Goal: Transaction & Acquisition: Subscribe to service/newsletter

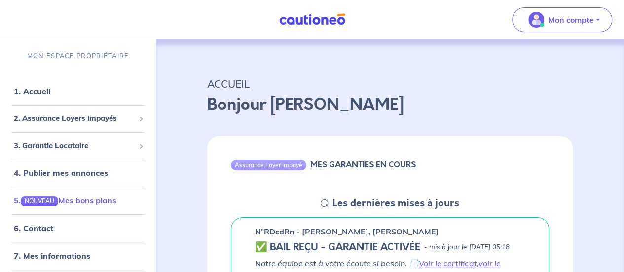
click at [84, 202] on link "5. NOUVEAU Mes bons plans" at bounding box center [65, 200] width 103 height 10
click at [50, 229] on link "6. Contact" at bounding box center [33, 228] width 38 height 10
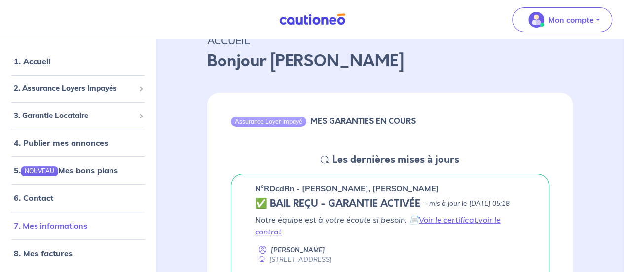
scroll to position [99, 0]
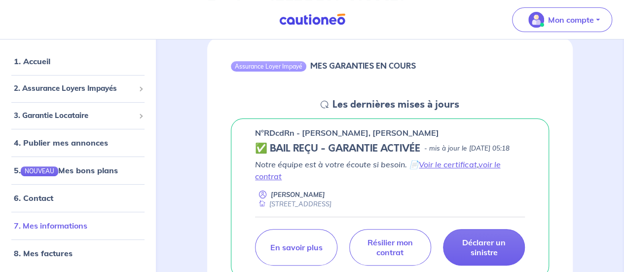
click at [63, 222] on link "7. Mes informations" at bounding box center [50, 225] width 73 height 10
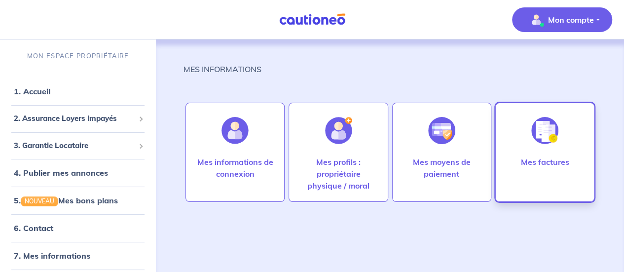
click at [532, 146] on div at bounding box center [544, 130] width 43 height 51
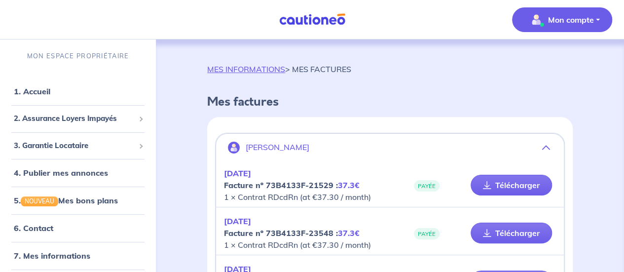
click at [606, 21] on button "Mon compte" at bounding box center [562, 19] width 100 height 25
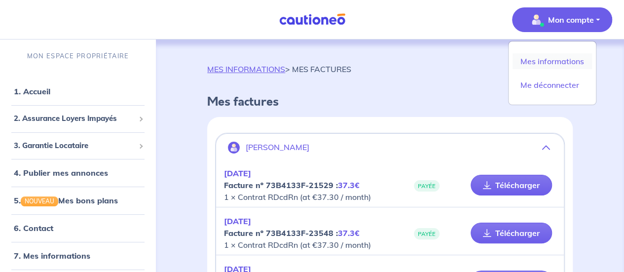
click at [543, 61] on link "Mes informations" at bounding box center [551, 61] width 79 height 16
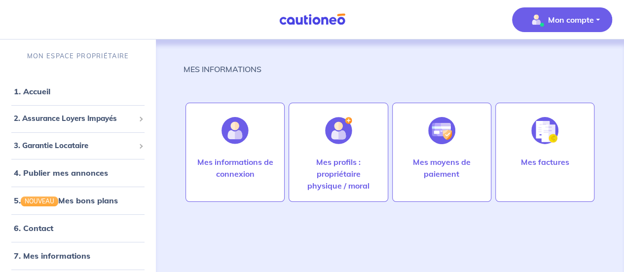
click at [591, 16] on p "Mon compte" at bounding box center [571, 20] width 46 height 12
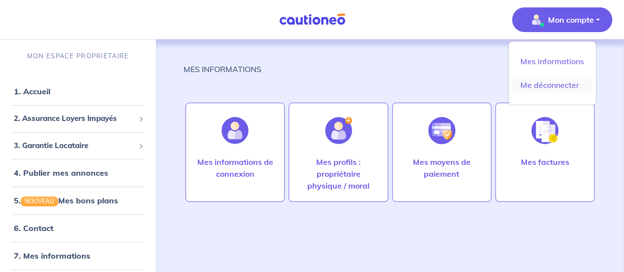
click at [540, 83] on link "Me déconnecter" at bounding box center [551, 85] width 79 height 16
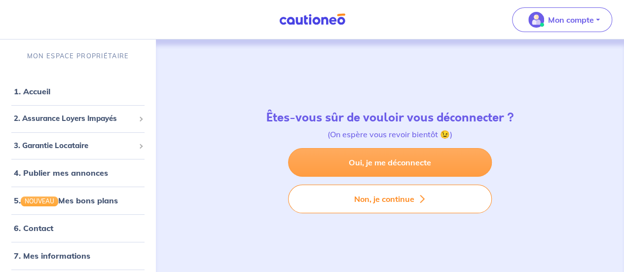
click at [400, 166] on link "Oui, je me déconnecte" at bounding box center [390, 162] width 204 height 29
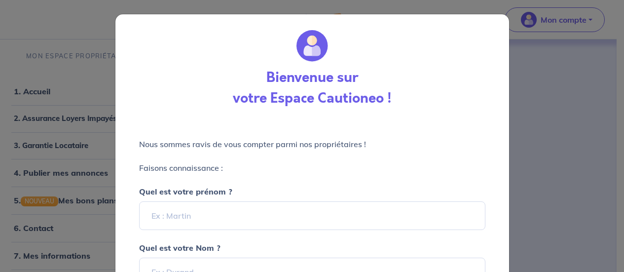
select select "FR"
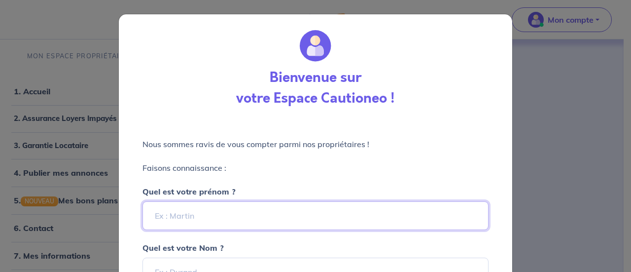
click at [243, 218] on input "Quel est votre prénom ?" at bounding box center [315, 215] width 346 height 29
type input "LUDOVIC"
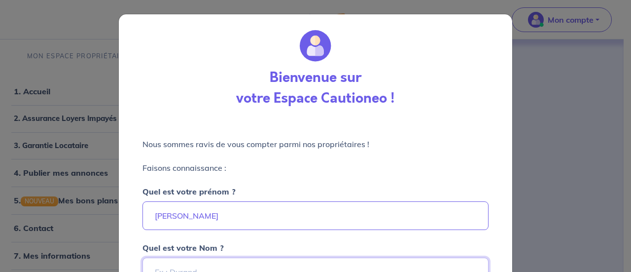
scroll to position [13, 0]
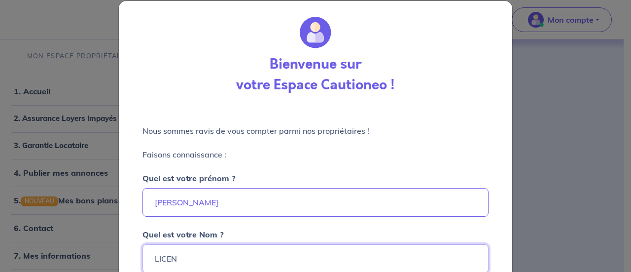
type input "LICENZIATO"
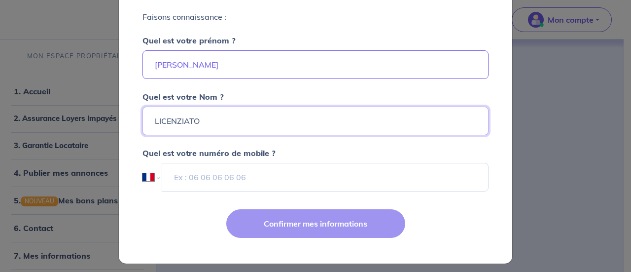
scroll to position [155, 0]
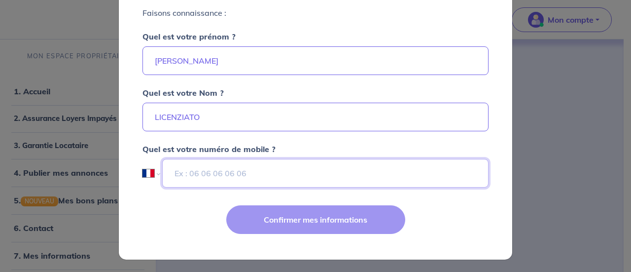
click at [200, 173] on input "tel" at bounding box center [325, 173] width 326 height 29
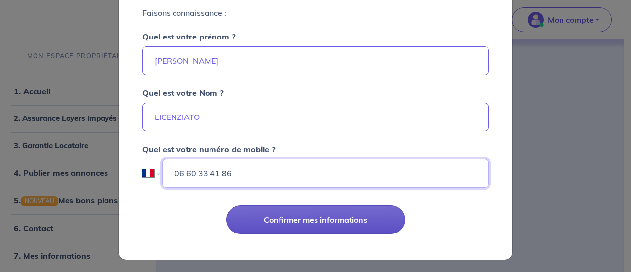
type input "06 60 33 41 86"
click at [277, 218] on button "Confirmer mes informations" at bounding box center [315, 219] width 179 height 29
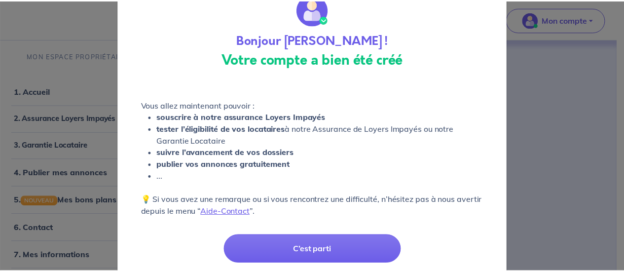
scroll to position [49, 0]
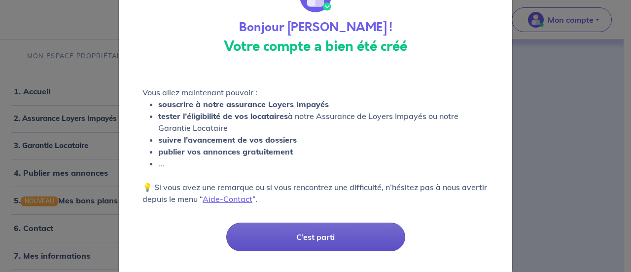
click at [315, 237] on button "C’est parti" at bounding box center [315, 236] width 179 height 29
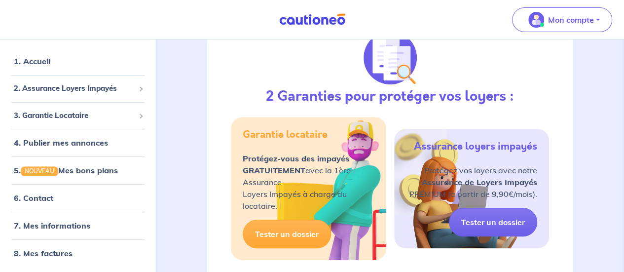
scroll to position [148, 0]
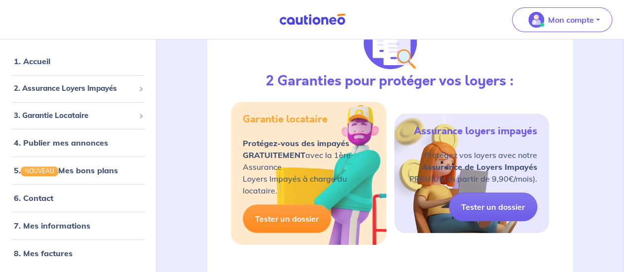
click at [285, 220] on link "Tester un dossier" at bounding box center [287, 218] width 88 height 29
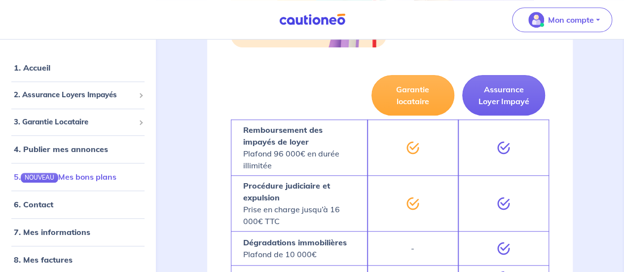
scroll to position [18, 0]
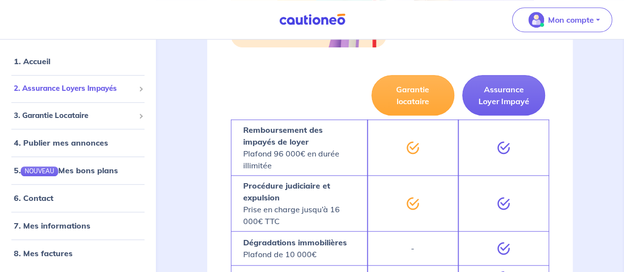
click at [86, 90] on span "2. Assurance Loyers Impayés" at bounding box center [74, 88] width 121 height 11
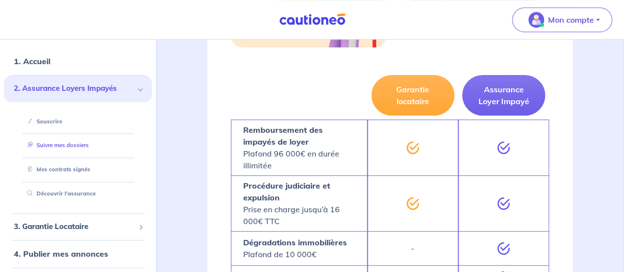
click at [63, 145] on link "Suivre mes dossiers" at bounding box center [56, 145] width 66 height 7
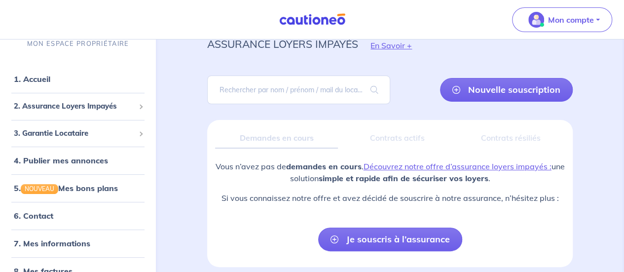
scroll to position [49, 0]
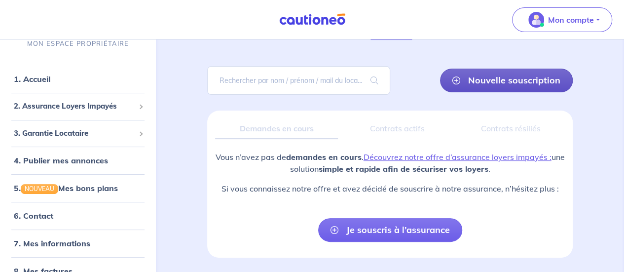
click at [497, 80] on link "Nouvelle souscription" at bounding box center [506, 81] width 133 height 24
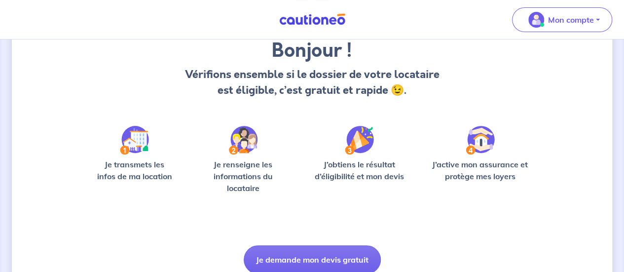
scroll to position [99, 0]
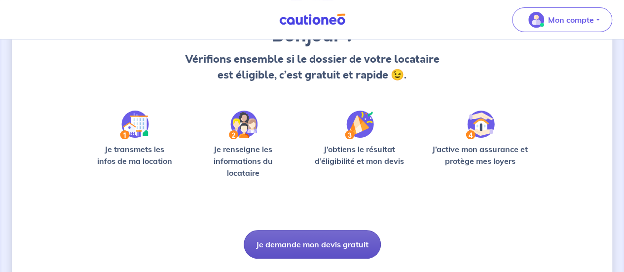
click at [305, 235] on button "Je demande mon devis gratuit" at bounding box center [312, 244] width 137 height 29
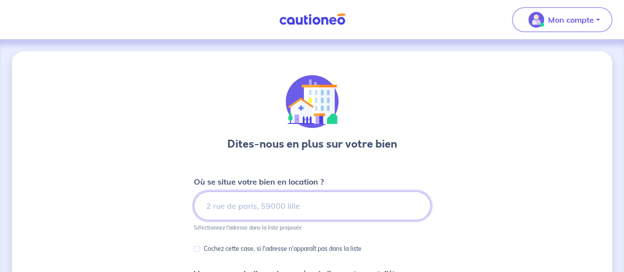
click at [251, 204] on input at bounding box center [312, 205] width 237 height 29
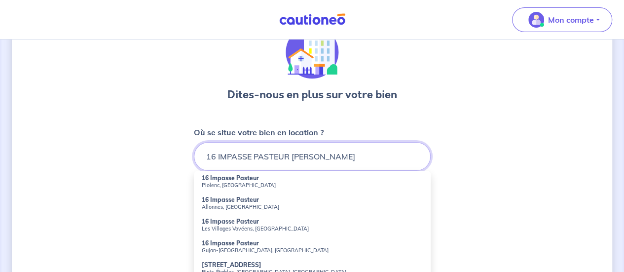
scroll to position [99, 0]
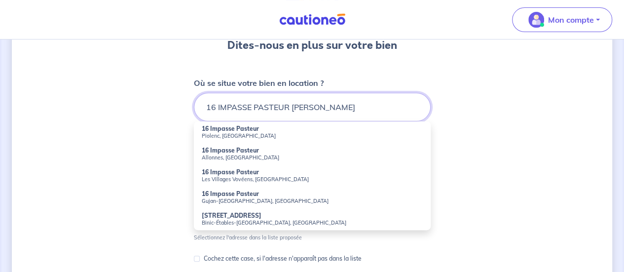
click at [373, 103] on input "16 IMPASSE PASTEUR ATGER MOUSSAC" at bounding box center [312, 107] width 237 height 29
click at [520, 130] on div "Dites-nous en plus sur votre bien Où se situe votre bien en location ? 16 IMPAS…" at bounding box center [312, 211] width 600 height 516
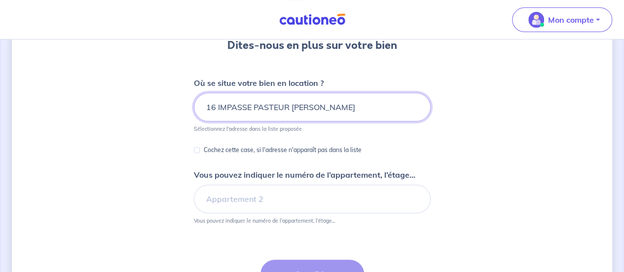
click at [373, 101] on input "16 IMPASSE PASTEUR ATGER MOUSSAC" at bounding box center [312, 107] width 237 height 29
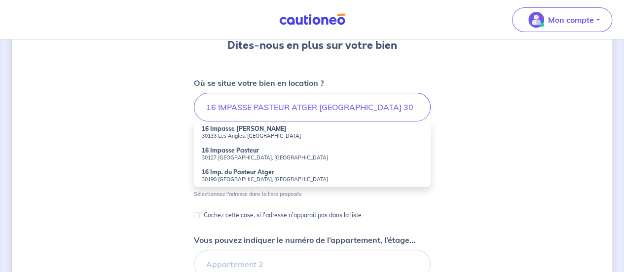
click at [255, 181] on small "30190 Moussac, France" at bounding box center [312, 179] width 221 height 7
type input "16 Imp. du Pasteur Atger, 30190 Moussac, France"
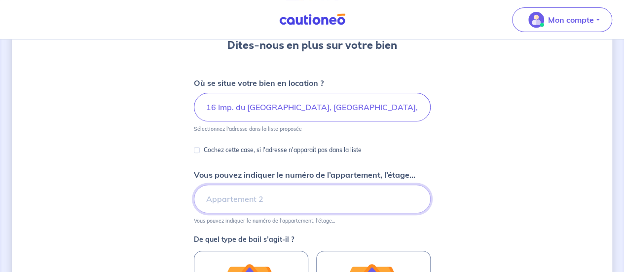
click at [220, 199] on input "Vous pouvez indiquer le numéro de l’appartement, l’étage..." at bounding box center [312, 198] width 237 height 29
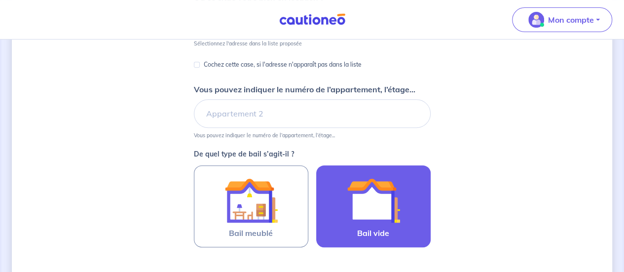
scroll to position [197, 0]
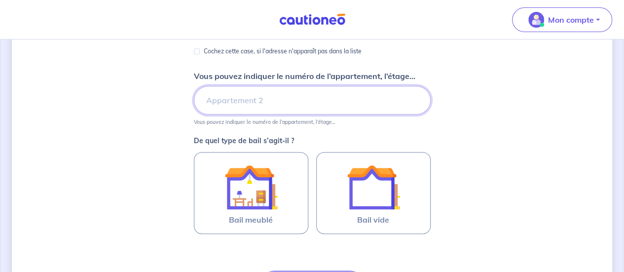
click at [239, 107] on input "Vous pouvez indiquer le numéro de l’appartement, l’étage..." at bounding box center [312, 100] width 237 height 29
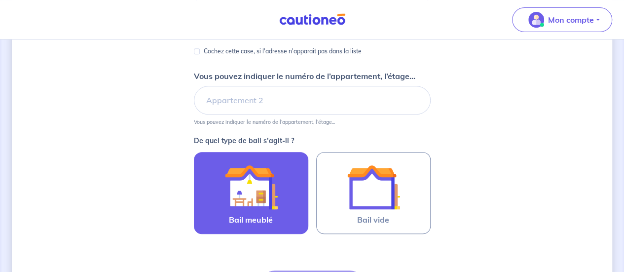
click at [255, 181] on img at bounding box center [250, 186] width 53 height 53
click at [0, 0] on input "Bail meublé" at bounding box center [0, 0] width 0 height 0
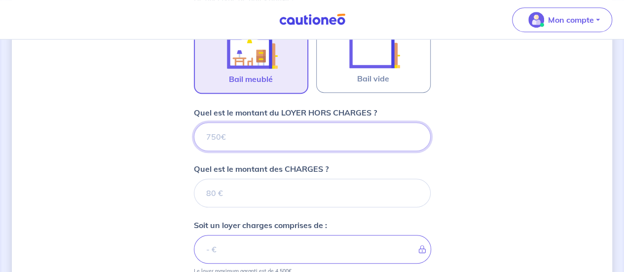
scroll to position [356, 0]
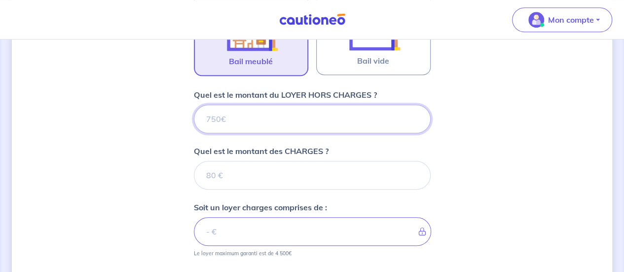
click at [284, 118] on input "Quel est le montant du LOYER HORS CHARGES ?" at bounding box center [312, 119] width 237 height 29
type input "790"
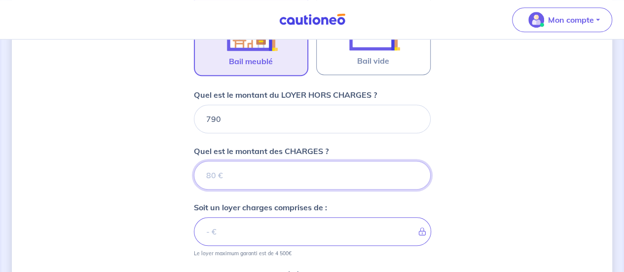
click at [282, 176] on input "Quel est le montant des CHARGES ?" at bounding box center [312, 175] width 237 height 29
type input "0"
type input "790"
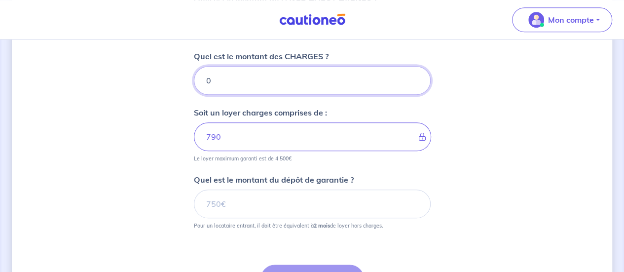
scroll to position [455, 0]
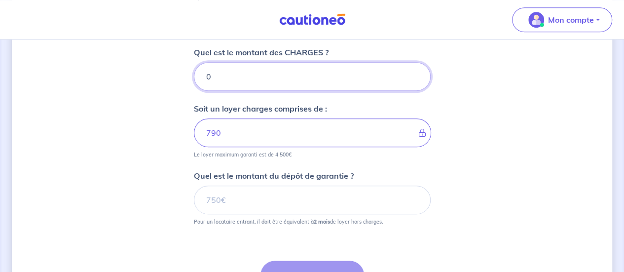
type input "0"
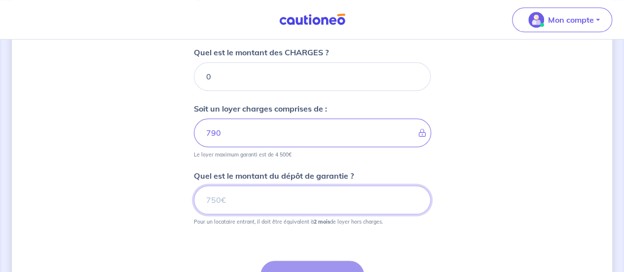
click at [262, 206] on input "Quel est le montant du dépôt de garantie ?" at bounding box center [312, 199] width 237 height 29
click at [311, 204] on input "Quel est le montant du dépôt de garantie ?" at bounding box center [312, 199] width 237 height 29
type input "1580"
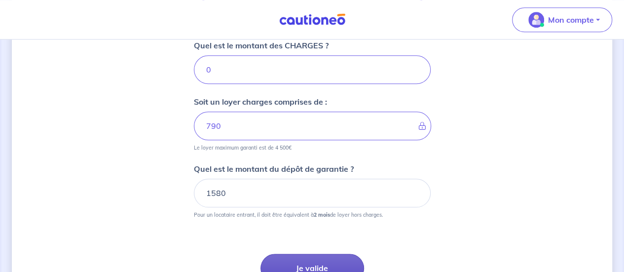
scroll to position [504, 0]
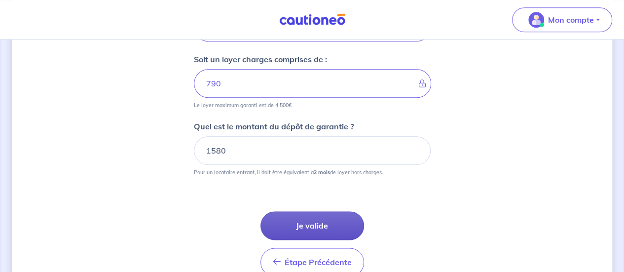
click at [324, 224] on button "Je valide" at bounding box center [312, 225] width 104 height 29
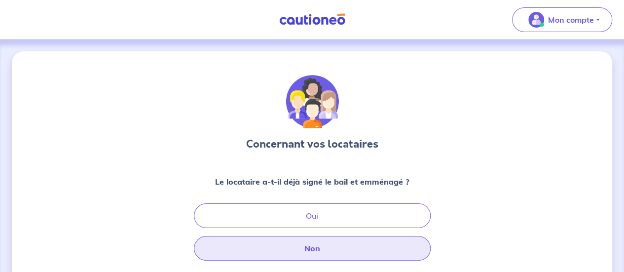
click at [326, 251] on button "Non" at bounding box center [312, 248] width 237 height 25
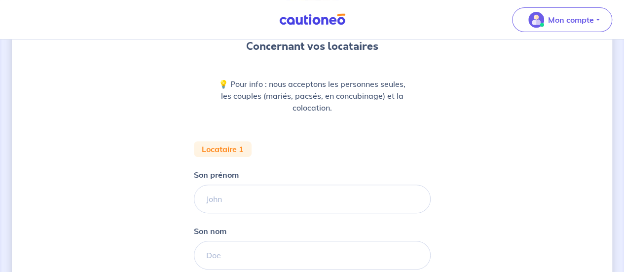
scroll to position [99, 0]
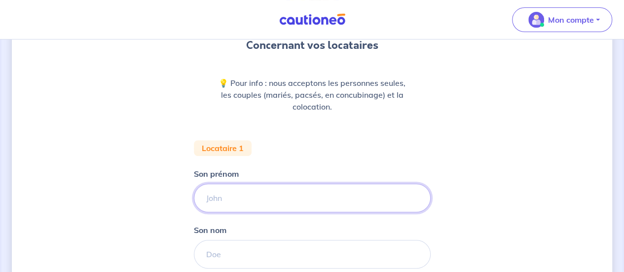
click at [228, 200] on input "Son prénom" at bounding box center [312, 197] width 237 height 29
type input "CELINE"
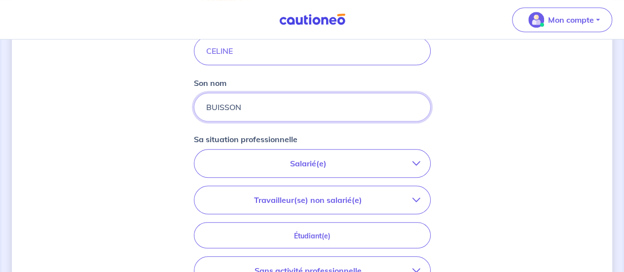
scroll to position [197, 0]
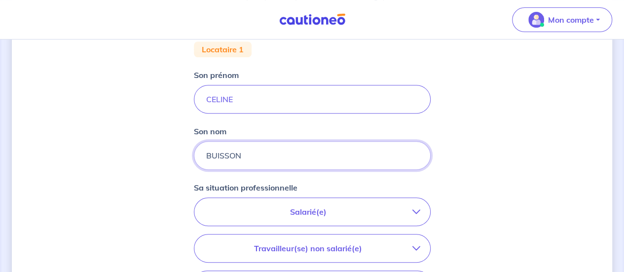
type input "BUISSON"
click at [325, 207] on p "Salarié(e)" at bounding box center [308, 212] width 208 height 12
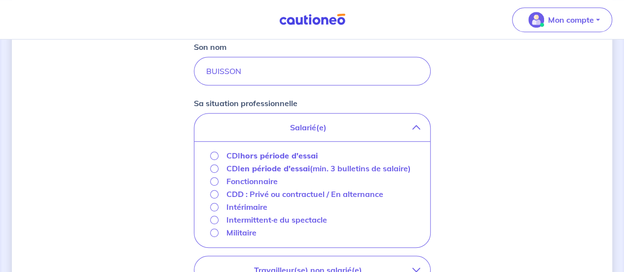
scroll to position [296, 0]
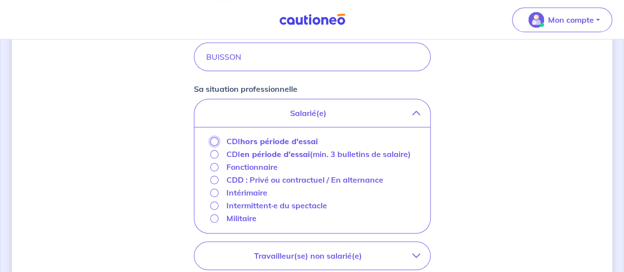
click at [216, 140] on input "CDI hors période d'essai" at bounding box center [214, 141] width 8 height 8
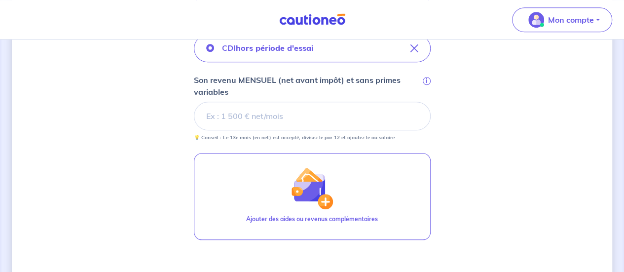
scroll to position [345, 0]
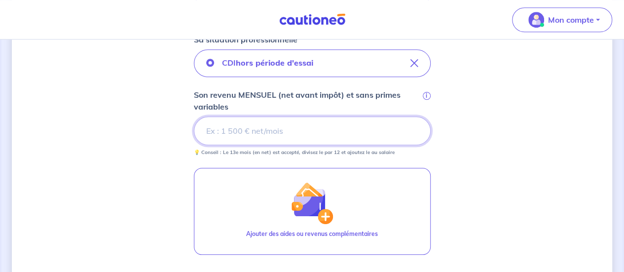
click at [222, 130] on input "Son revenu MENSUEL (net avant impôt) et sans primes variables i" at bounding box center [312, 130] width 237 height 29
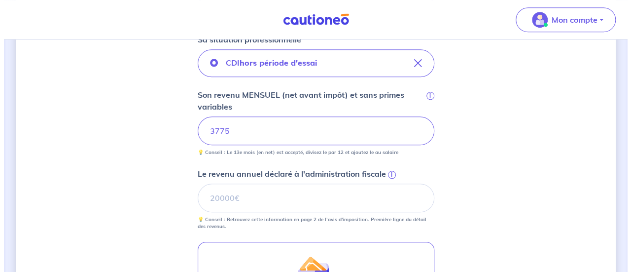
scroll to position [394, 0]
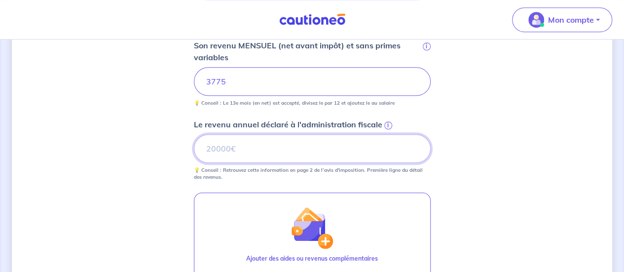
click at [276, 152] on input "Le revenu annuel déclaré à l'administration fiscale i" at bounding box center [312, 148] width 237 height 29
click at [261, 137] on input "Le revenu annuel déclaré à l'administration fiscale i" at bounding box center [312, 148] width 237 height 29
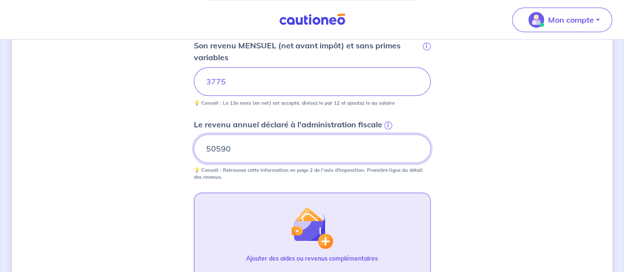
type input "50590"
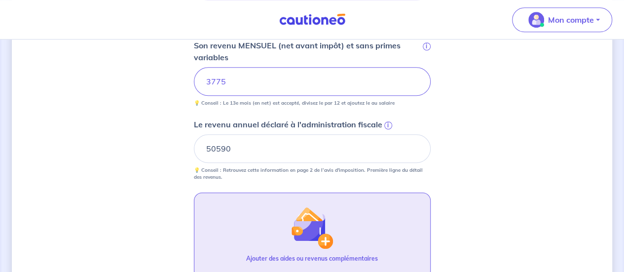
click at [249, 221] on button "Ajouter des aides ou revenus complémentaires" at bounding box center [312, 235] width 237 height 87
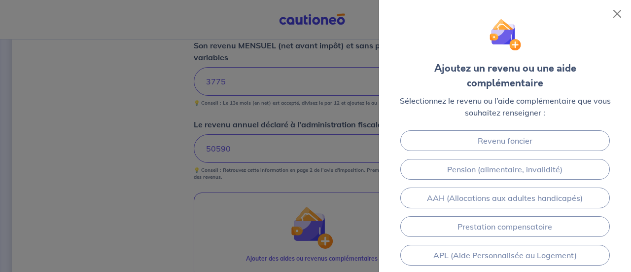
click at [131, 135] on div at bounding box center [315, 136] width 631 height 272
click at [615, 18] on button "Close" at bounding box center [617, 14] width 16 height 16
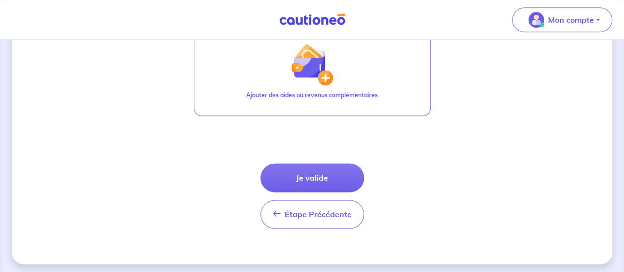
scroll to position [559, 0]
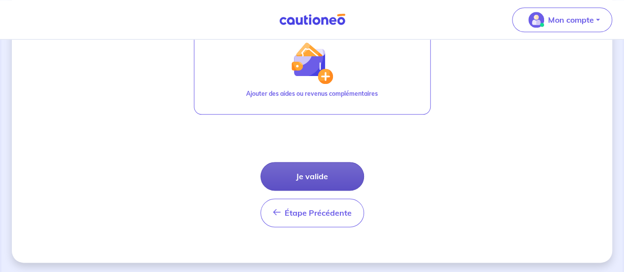
click at [330, 174] on button "Je valide" at bounding box center [312, 176] width 104 height 29
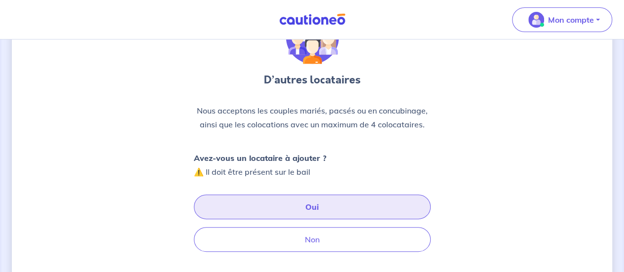
scroll to position [99, 0]
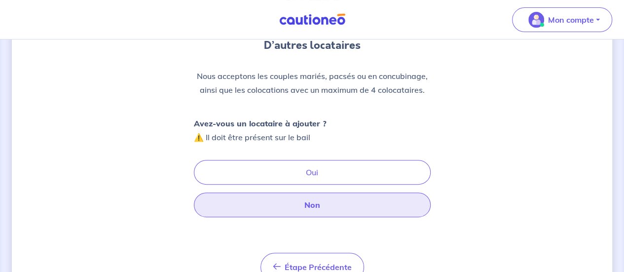
click at [311, 208] on button "Non" at bounding box center [312, 204] width 237 height 25
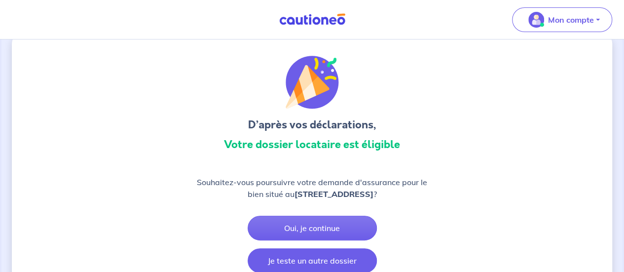
scroll to position [49, 0]
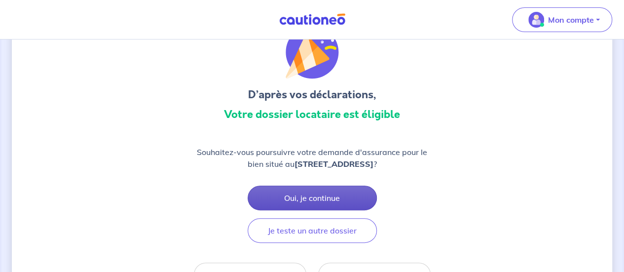
click at [335, 196] on button "Oui, je continue" at bounding box center [311, 197] width 129 height 25
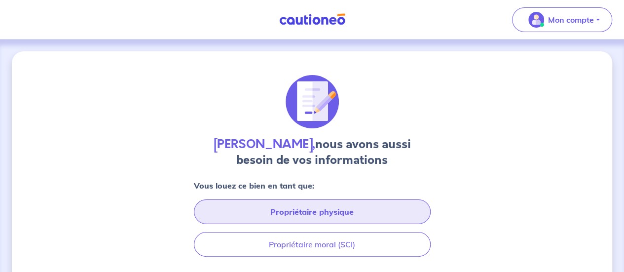
click at [333, 214] on button "Propriétaire physique" at bounding box center [312, 211] width 237 height 25
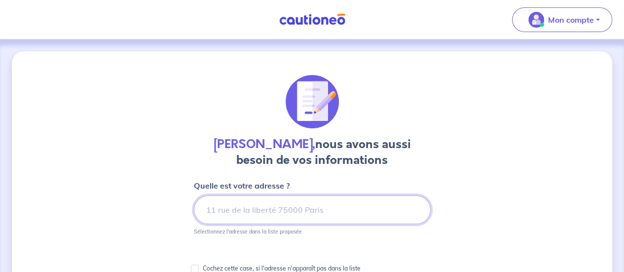
click at [271, 211] on input at bounding box center [312, 209] width 237 height 29
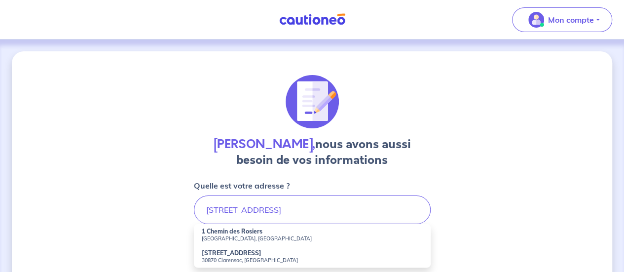
click at [247, 233] on strong "1 Chemin des Rosiers" at bounding box center [232, 230] width 61 height 7
type input "1 Chemin des Rosiers, 30840 Meynes, France"
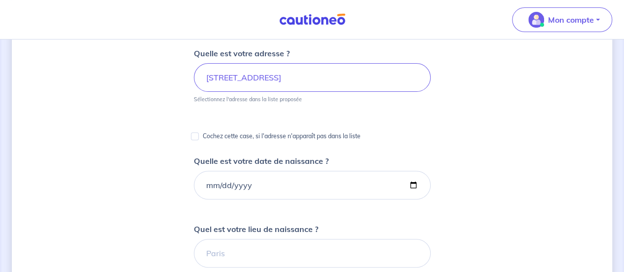
scroll to position [148, 0]
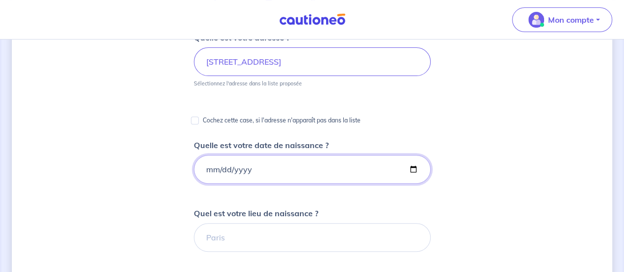
click at [208, 166] on input "Quelle est votre date de naissance ?" at bounding box center [312, 169] width 237 height 29
type input "1988-09-24"
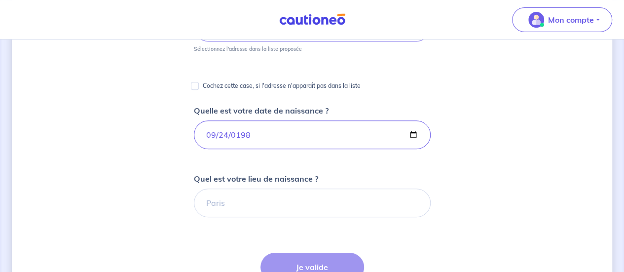
scroll to position [197, 0]
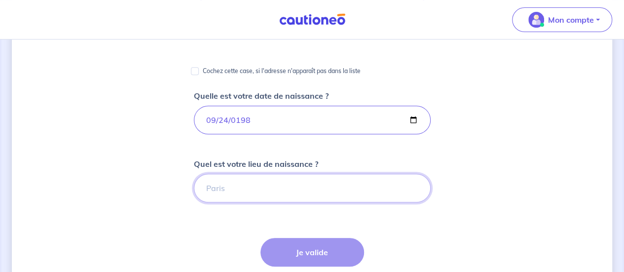
click at [230, 185] on input "Quel est votre lieu de naissance ?" at bounding box center [312, 188] width 237 height 29
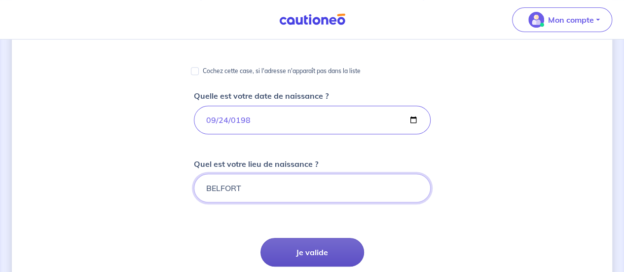
type input "BELFORT"
click at [314, 254] on button "Je valide" at bounding box center [312, 252] width 104 height 29
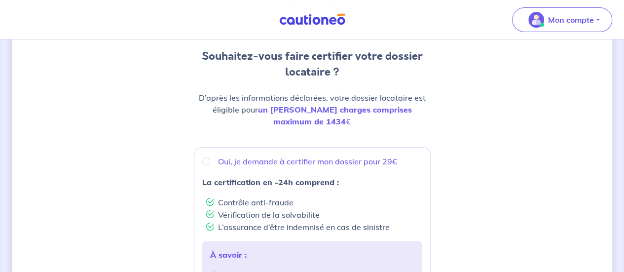
scroll to position [99, 0]
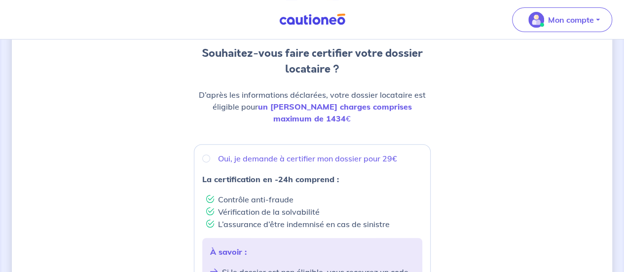
click at [302, 152] on p "Oui, je demande à certifier mon dossier pour 29€" at bounding box center [307, 158] width 179 height 12
click at [210, 154] on input "Oui, je demande à certifier mon dossier pour 29€" at bounding box center [206, 158] width 8 height 8
radio input "true"
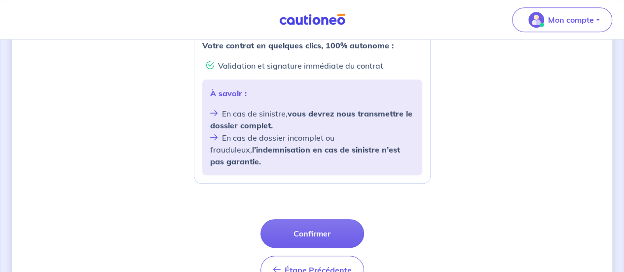
scroll to position [463, 0]
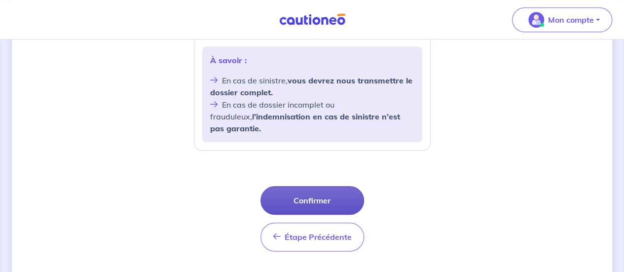
click at [321, 186] on button "Confirmer" at bounding box center [312, 200] width 104 height 29
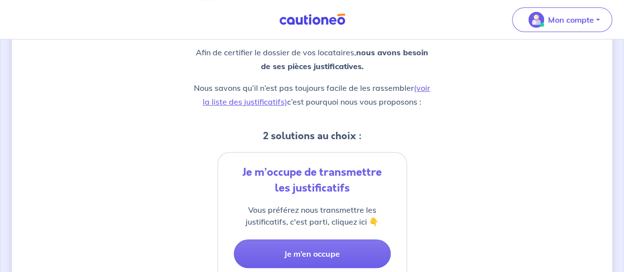
scroll to position [148, 0]
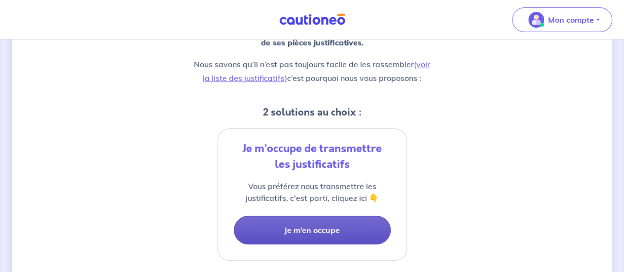
click at [329, 231] on button "Je m’en occupe" at bounding box center [312, 229] width 157 height 29
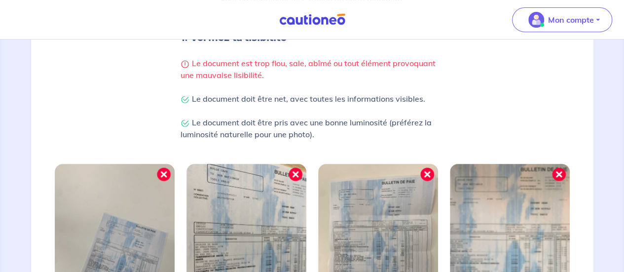
scroll to position [246, 0]
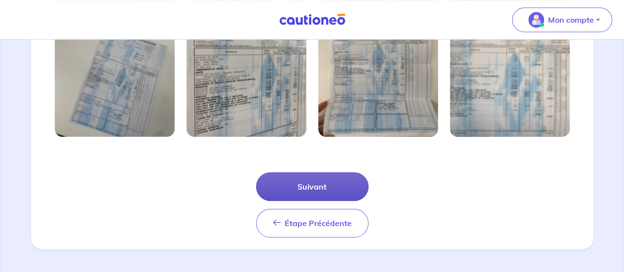
click at [316, 186] on button "Suivant" at bounding box center [312, 186] width 112 height 29
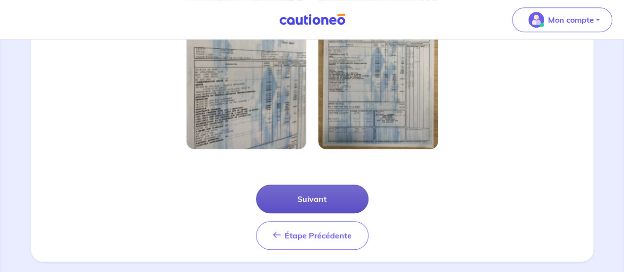
scroll to position [345, 0]
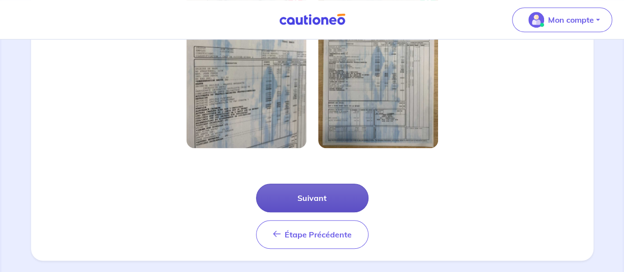
click at [329, 196] on button "Suivant" at bounding box center [312, 197] width 112 height 29
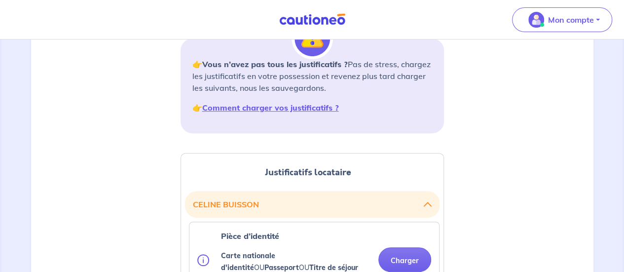
scroll to position [197, 0]
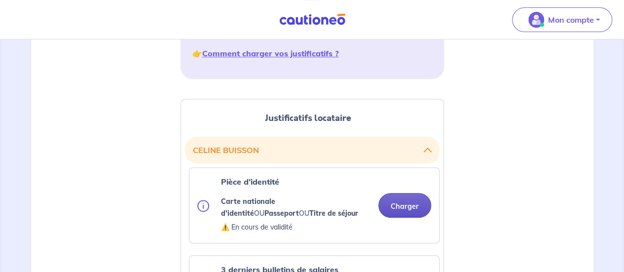
click at [404, 208] on button "Charger" at bounding box center [404, 205] width 53 height 25
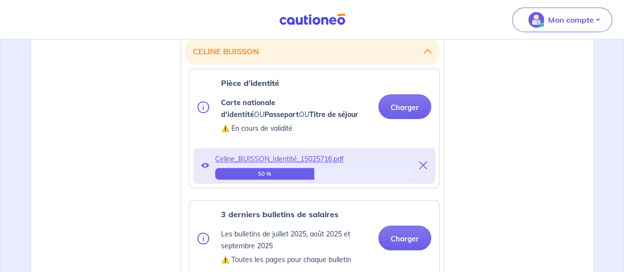
scroll to position [345, 0]
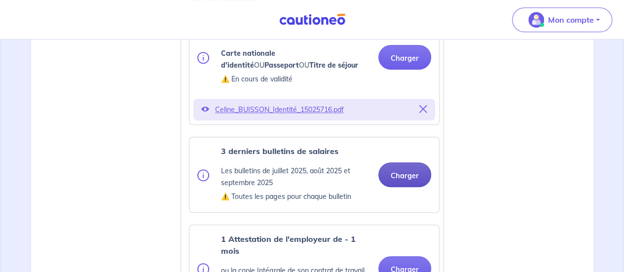
click at [408, 174] on button "Charger" at bounding box center [404, 174] width 53 height 25
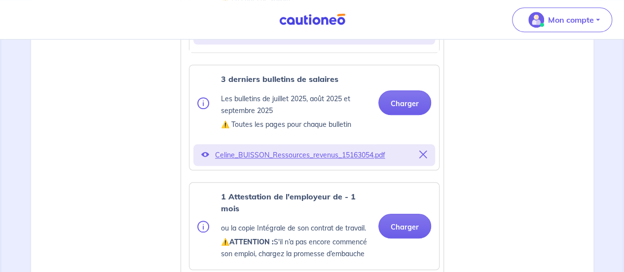
scroll to position [444, 0]
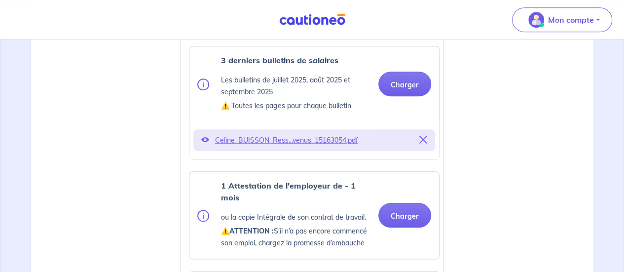
click at [404, 177] on div "1 Attestation de l'employeur de - 1 mois ou la copie Intégrale de son contrat d…" at bounding box center [313, 215] width 249 height 87
click at [407, 211] on button "Charger" at bounding box center [404, 215] width 53 height 25
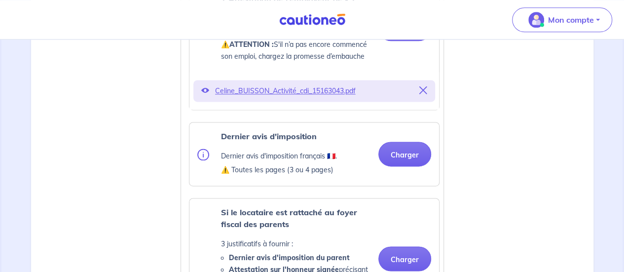
scroll to position [629, 0]
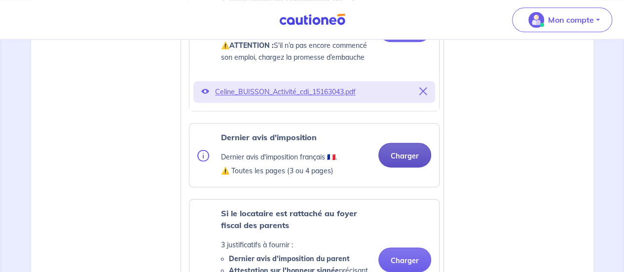
click at [419, 156] on button "Charger" at bounding box center [404, 154] width 53 height 25
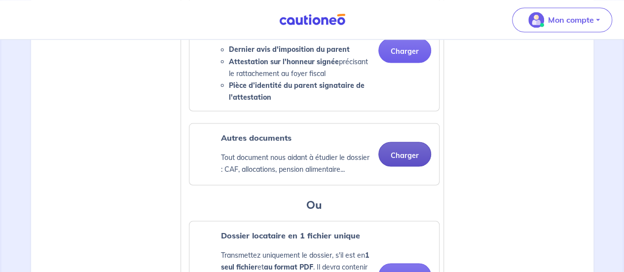
scroll to position [913, 0]
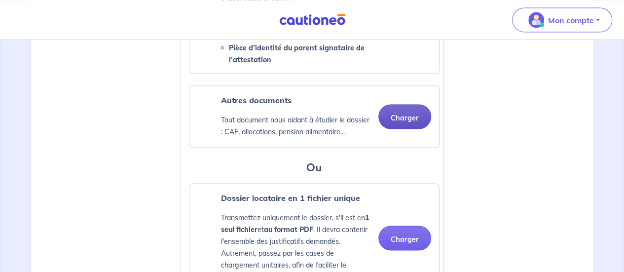
click at [412, 113] on button "Charger" at bounding box center [404, 116] width 53 height 25
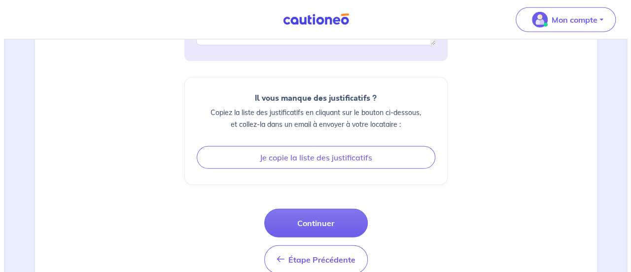
scroll to position [1406, 0]
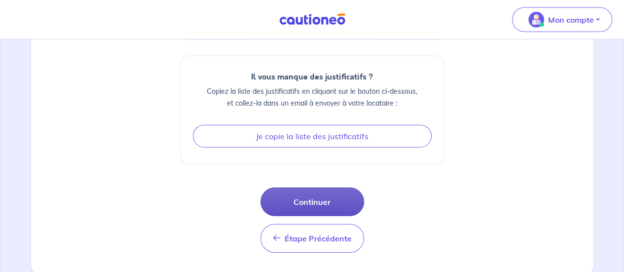
click at [311, 194] on button "Continuer" at bounding box center [312, 201] width 104 height 29
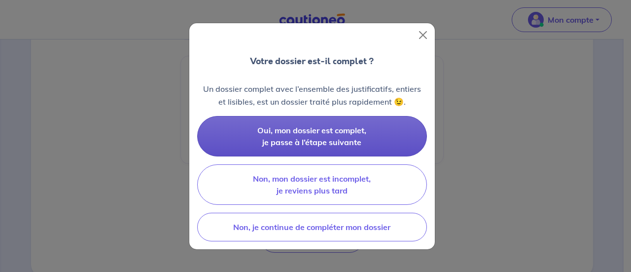
click at [299, 137] on button "Oui, mon dossier est complet, je passe à l’étape suivante" at bounding box center [312, 136] width 230 height 40
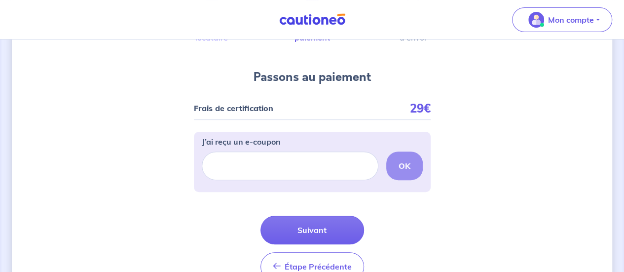
scroll to position [99, 0]
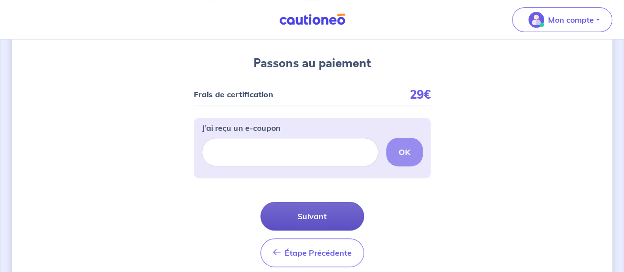
click at [332, 212] on button "Suivant" at bounding box center [312, 216] width 104 height 29
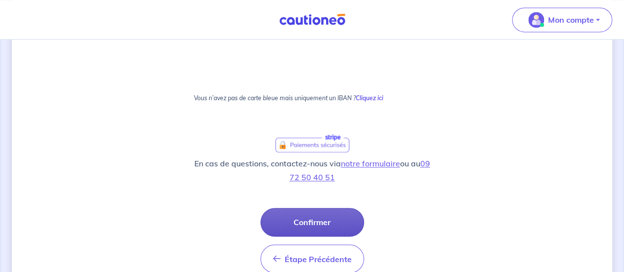
scroll to position [714, 0]
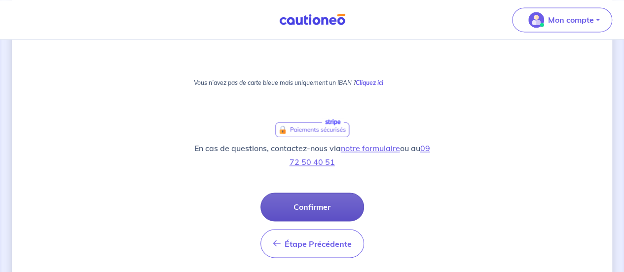
click at [323, 211] on button "Confirmer" at bounding box center [312, 206] width 104 height 29
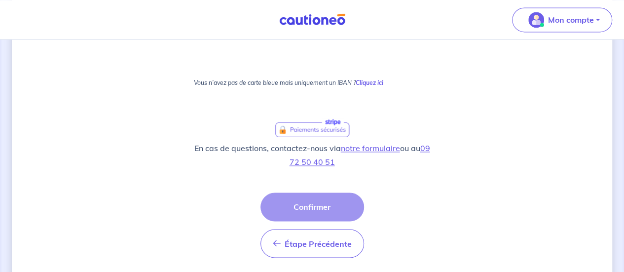
scroll to position [746, 0]
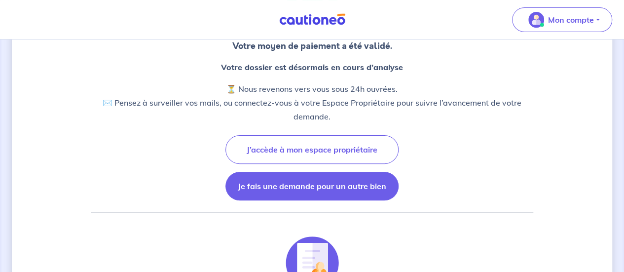
scroll to position [99, 0]
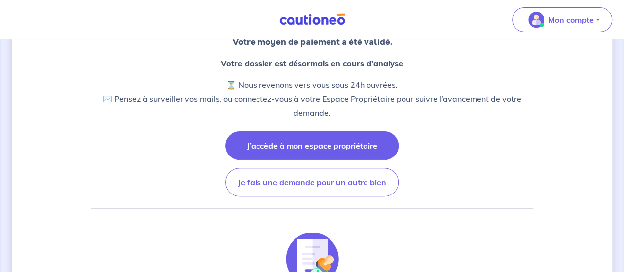
click at [363, 150] on button "J’accède à mon espace propriétaire" at bounding box center [311, 145] width 173 height 29
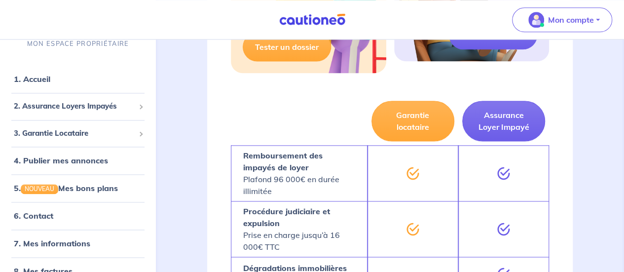
scroll to position [592, 0]
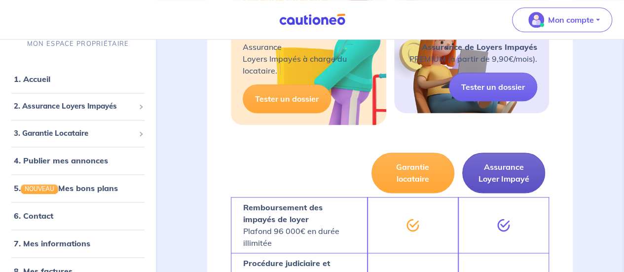
click at [523, 176] on button "Assurance Loyer Impayé" at bounding box center [503, 172] width 83 height 40
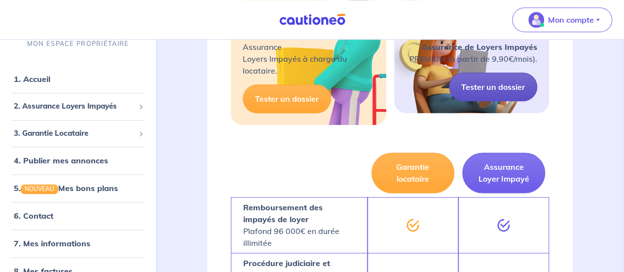
click at [487, 89] on link "Tester un dossier" at bounding box center [493, 86] width 88 height 29
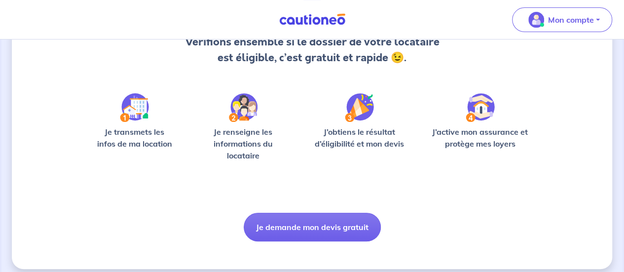
scroll to position [124, 0]
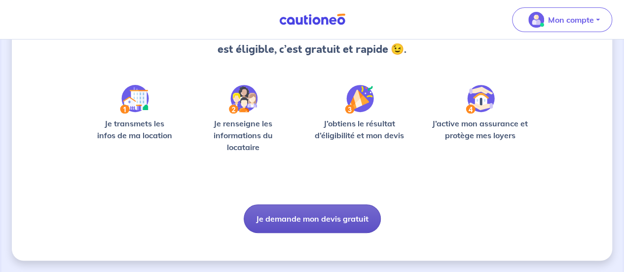
click at [330, 216] on button "Je demande mon devis gratuit" at bounding box center [312, 218] width 137 height 29
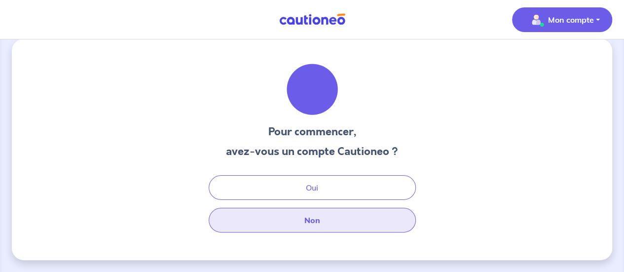
scroll to position [11, 0]
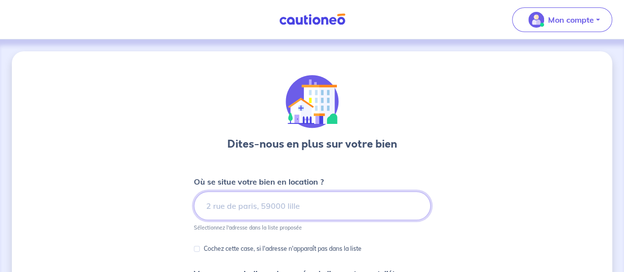
scroll to position [49, 0]
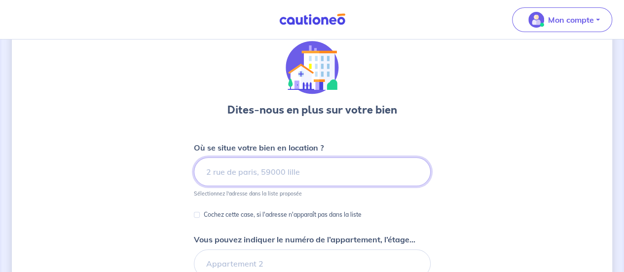
click at [260, 204] on form "Où se situe votre bien en location ? Sélectionnez l'adresse dans la liste propo…" at bounding box center [312, 268] width 237 height 255
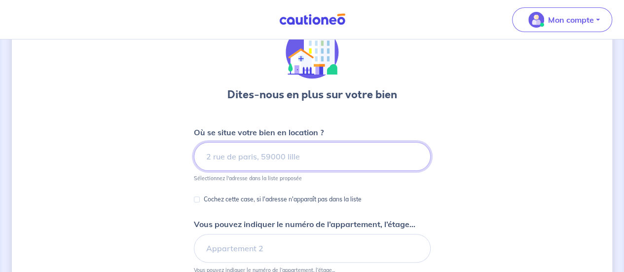
click at [253, 159] on input at bounding box center [312, 156] width 237 height 29
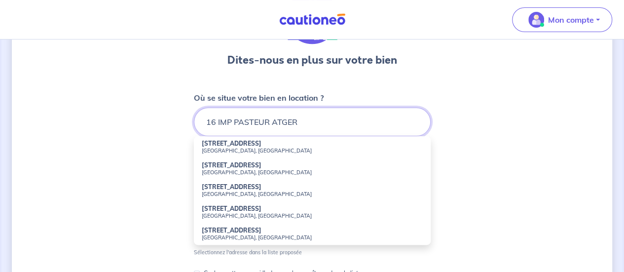
scroll to position [148, 0]
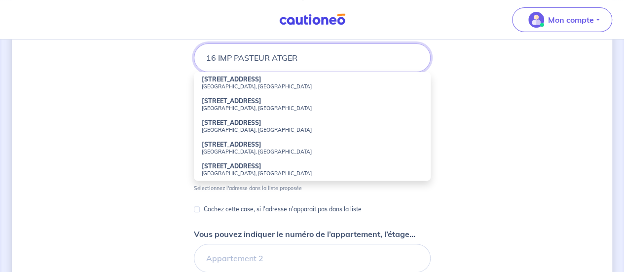
click at [303, 59] on input "16 IMP PASTEUR ATGER" at bounding box center [312, 57] width 237 height 29
type input "16 IMP PASTEUR ATGER"
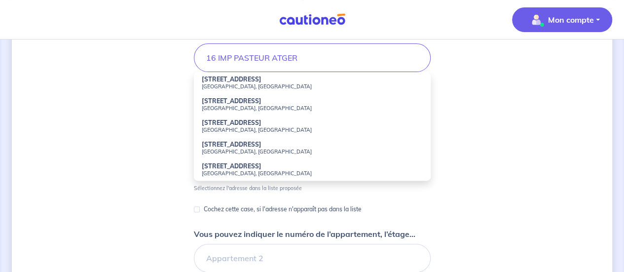
click at [554, 25] on span "Mon compte" at bounding box center [559, 20] width 70 height 16
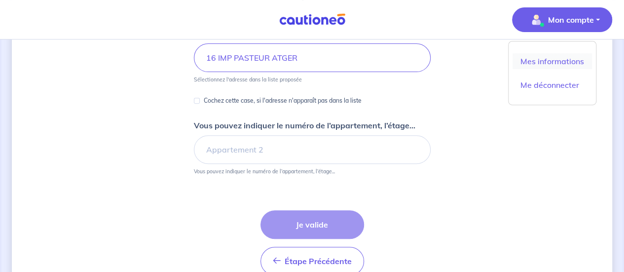
click at [533, 64] on link "Mes informations" at bounding box center [551, 61] width 79 height 16
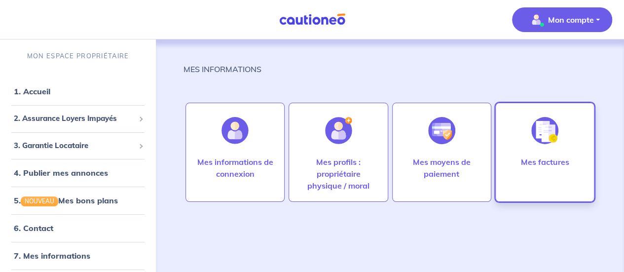
click at [533, 145] on div at bounding box center [544, 130] width 43 height 51
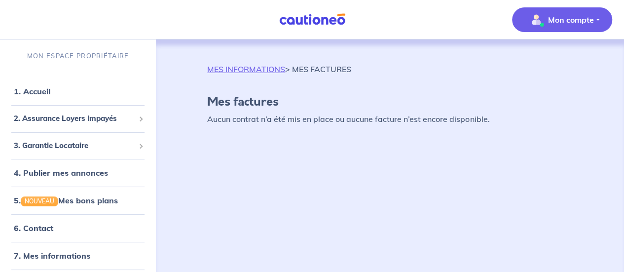
click at [584, 21] on p "Mon compte" at bounding box center [571, 20] width 46 height 12
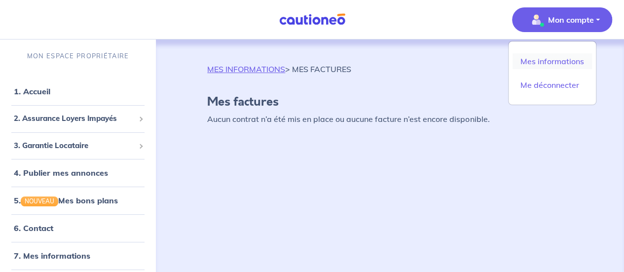
click at [569, 62] on link "Mes informations" at bounding box center [551, 61] width 79 height 16
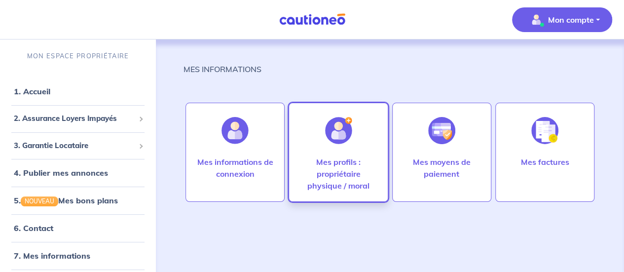
click at [330, 166] on p "Mes profils : propriétaire physique / moral" at bounding box center [338, 173] width 78 height 35
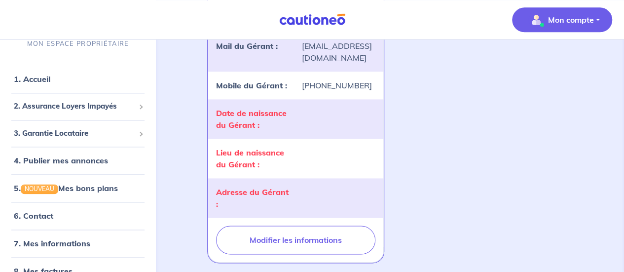
scroll to position [592, 0]
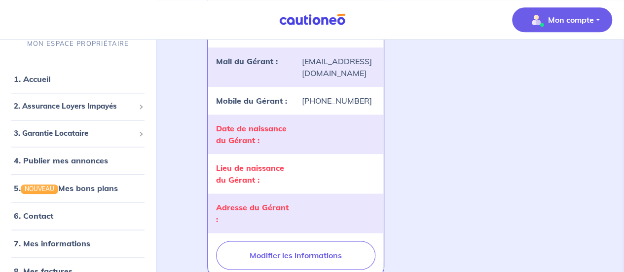
click at [567, 25] on span "Mon compte" at bounding box center [559, 20] width 70 height 16
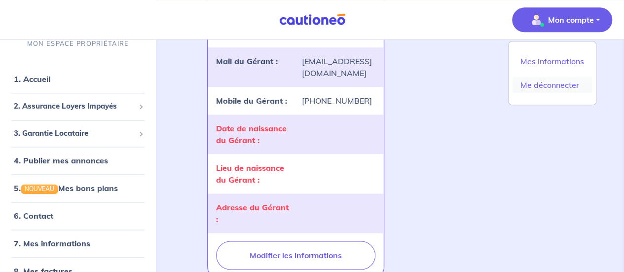
click at [562, 87] on link "Me déconnecter" at bounding box center [551, 85] width 79 height 16
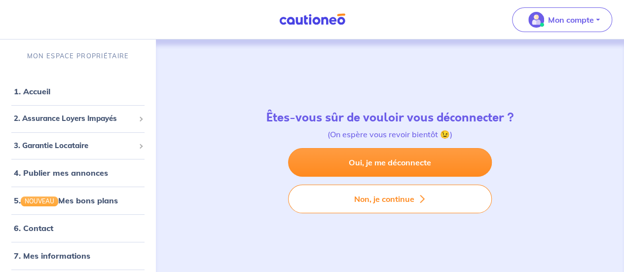
click at [402, 146] on div "Êtes-vous sûr de vouloir vous déconnecter ? (On espère vous revoir bientôt 😉)" at bounding box center [389, 129] width 259 height 38
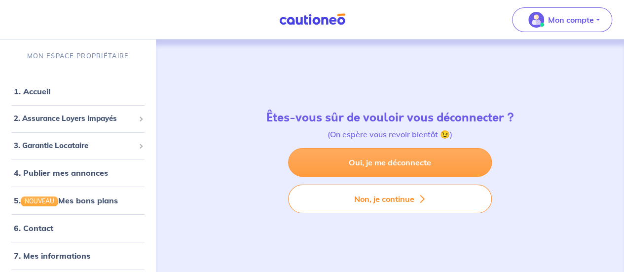
click at [399, 156] on link "Oui, je me déconnecte" at bounding box center [390, 162] width 204 height 29
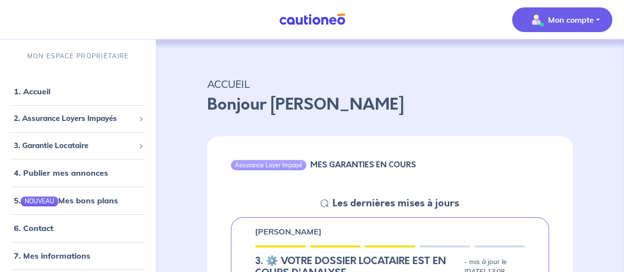
click at [544, 23] on span "Mon compte" at bounding box center [559, 20] width 70 height 16
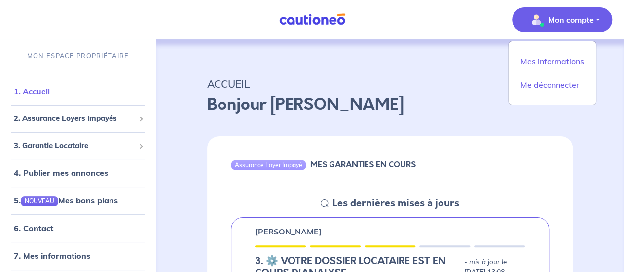
click at [36, 92] on link "1. Accueil" at bounding box center [32, 91] width 36 height 10
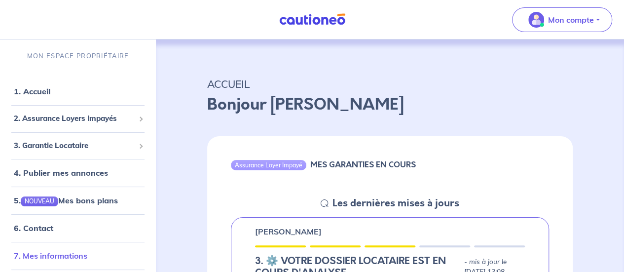
click at [65, 256] on link "7. Mes informations" at bounding box center [50, 255] width 73 height 10
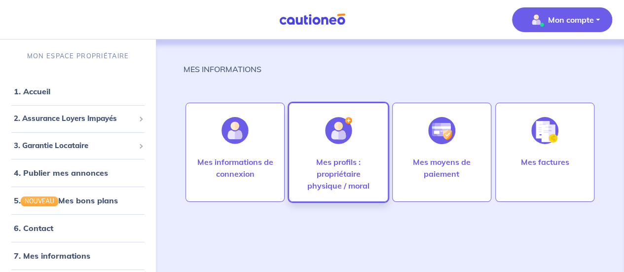
click at [344, 167] on p "Mes profils : propriétaire physique / moral" at bounding box center [338, 173] width 78 height 35
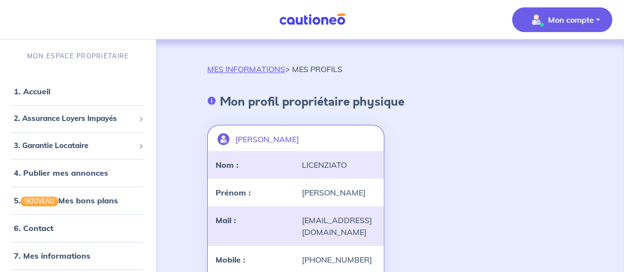
click at [577, 24] on p "Mon compte" at bounding box center [571, 20] width 46 height 12
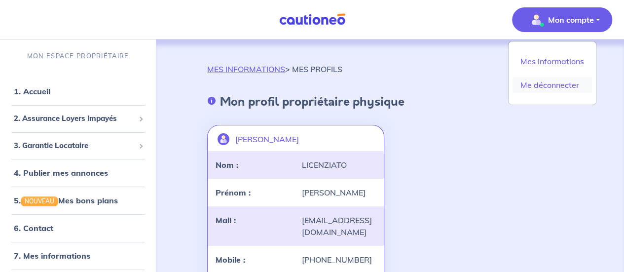
click at [559, 86] on link "Me déconnecter" at bounding box center [551, 85] width 79 height 16
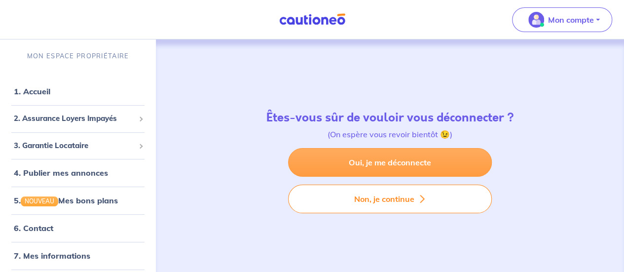
click at [409, 166] on link "Oui, je me déconnecte" at bounding box center [390, 162] width 204 height 29
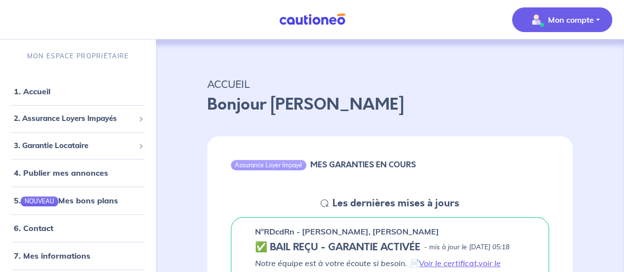
click at [555, 17] on p "Mon compte" at bounding box center [571, 20] width 46 height 12
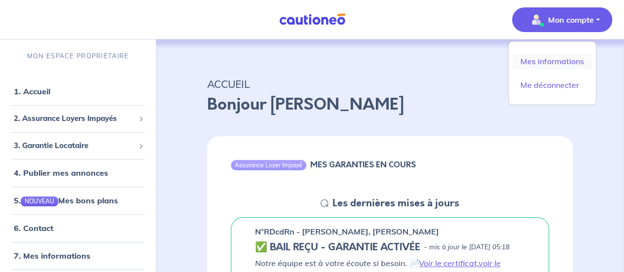
click at [549, 59] on link "Mes informations" at bounding box center [551, 61] width 79 height 16
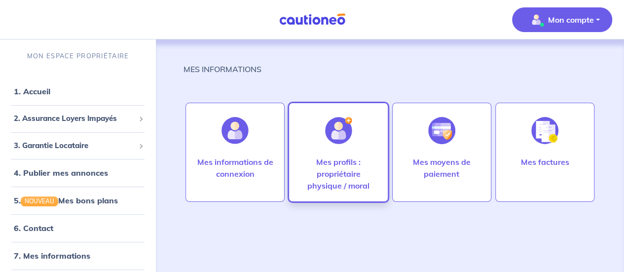
click at [337, 164] on p "Mes profils : propriétaire physique / moral" at bounding box center [338, 173] width 78 height 35
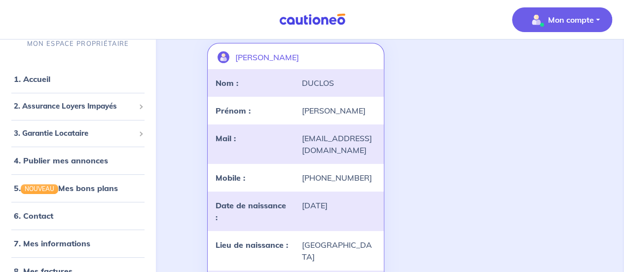
scroll to position [99, 0]
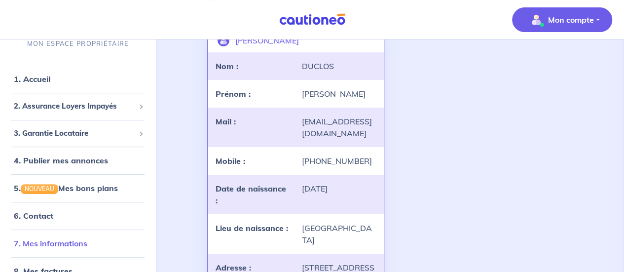
click at [74, 238] on link "7. Mes informations" at bounding box center [50, 243] width 73 height 10
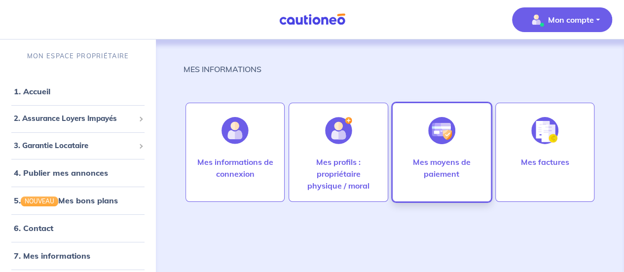
click at [439, 168] on p "Mes moyens de paiement" at bounding box center [441, 168] width 78 height 24
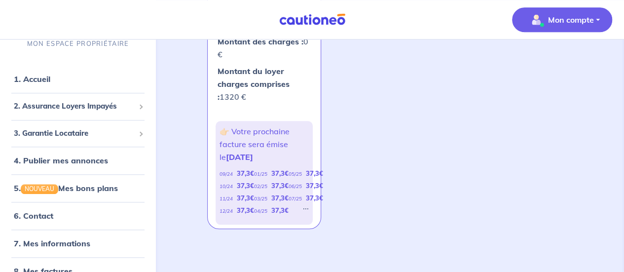
scroll to position [469, 0]
